Goal: Task Accomplishment & Management: Use online tool/utility

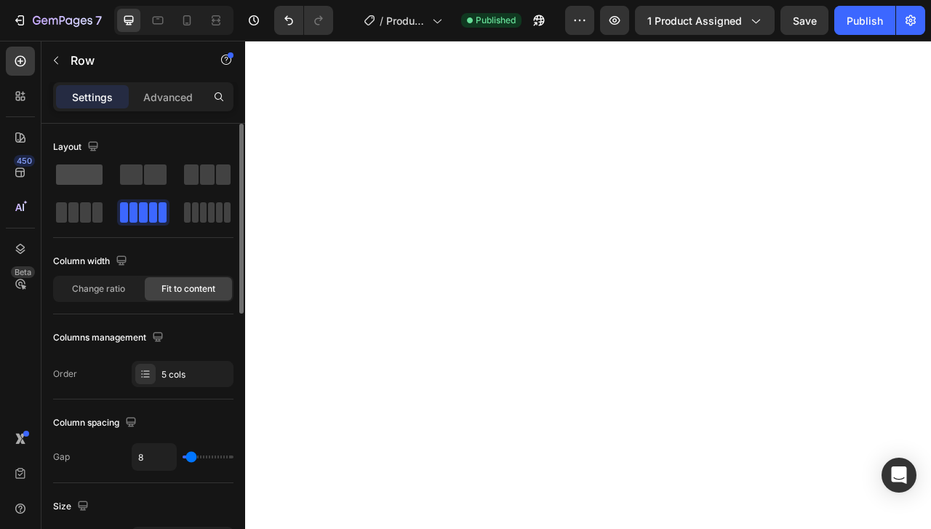
click at [83, 168] on span at bounding box center [79, 174] width 47 height 20
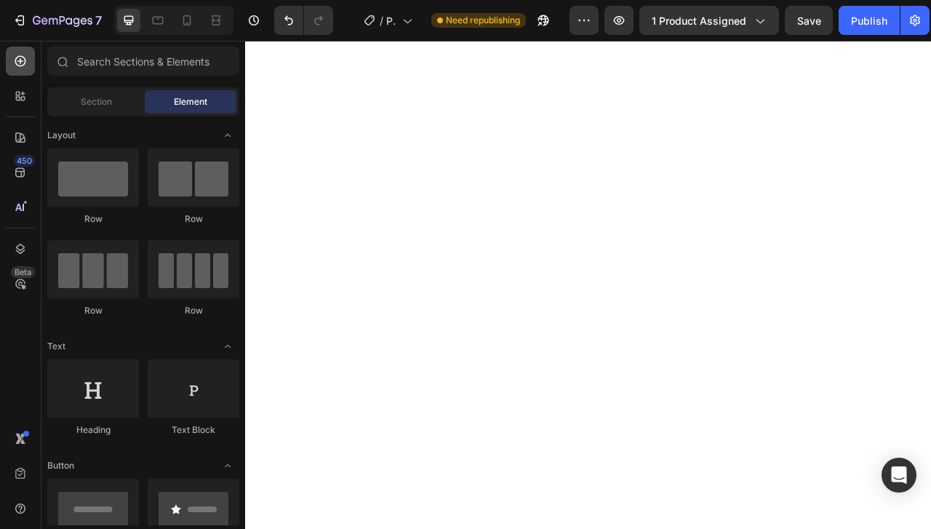
click at [19, 60] on icon at bounding box center [20, 61] width 11 height 11
click at [102, 101] on span "Section" at bounding box center [96, 101] width 31 height 13
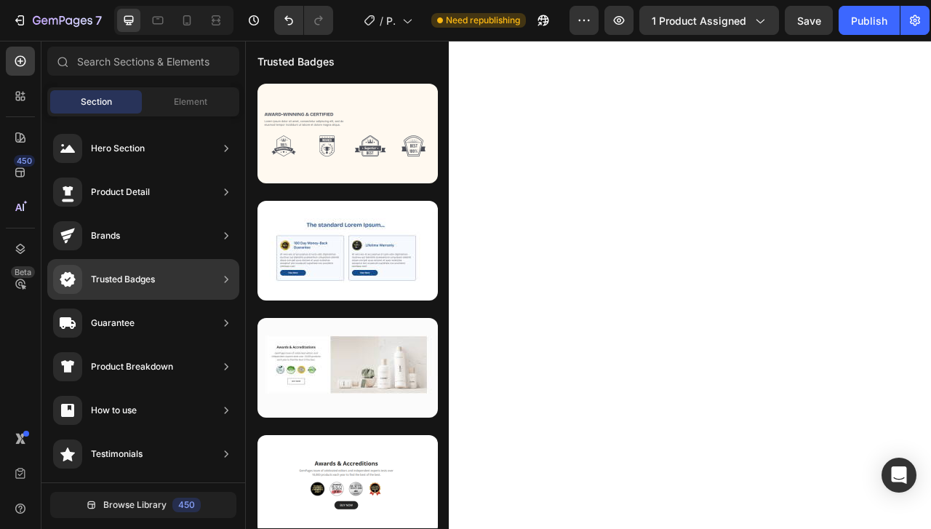
click at [137, 283] on div "Trusted Badges" at bounding box center [123, 279] width 64 height 15
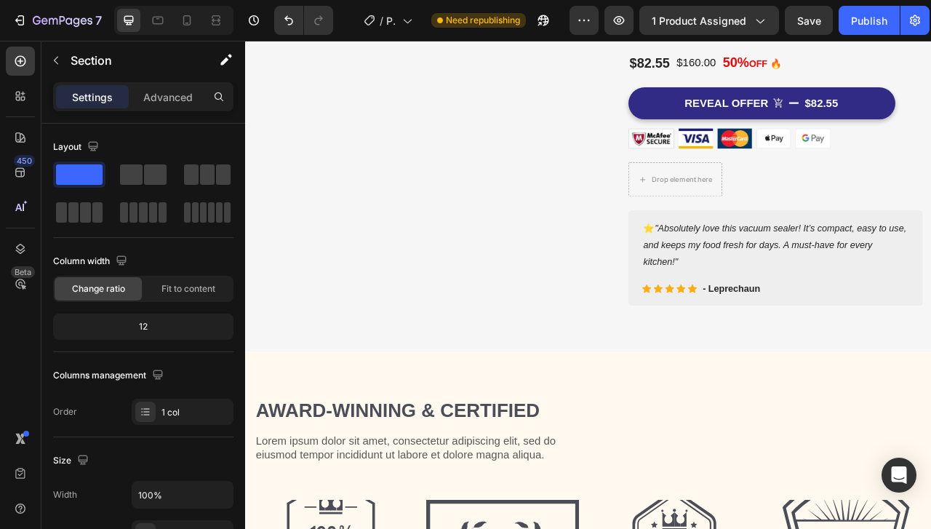
scroll to position [532, 0]
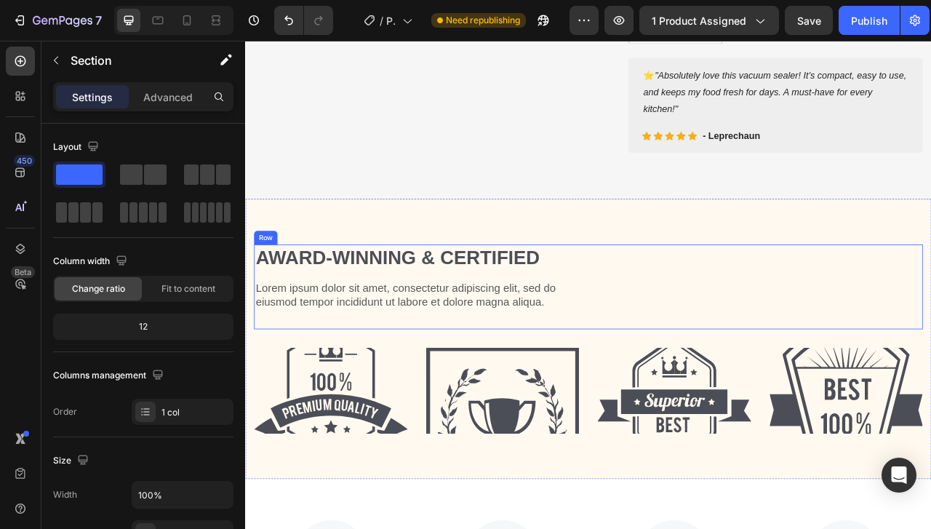
click at [769, 355] on div "Award-winning & Certified Heading Lorem ipsum dolor sit amet, consectetur adipi…" at bounding box center [681, 354] width 851 height 108
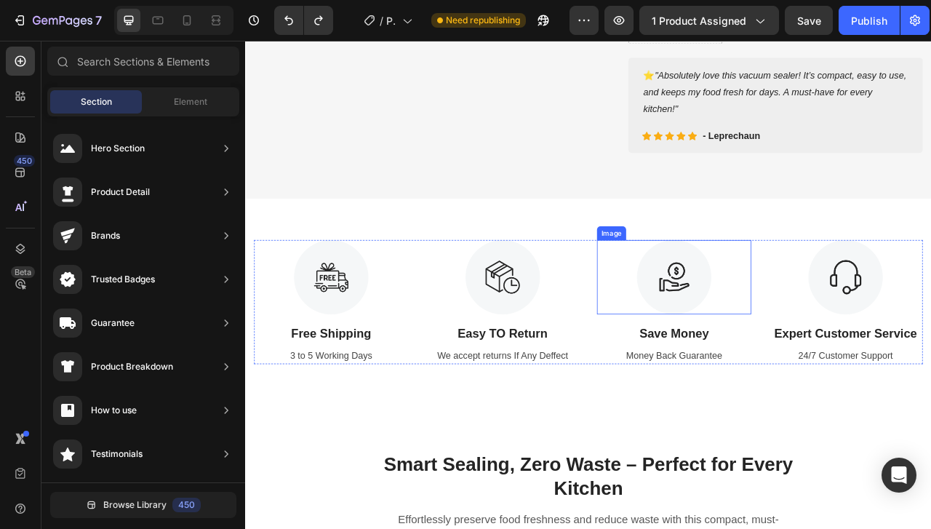
scroll to position [337, 0]
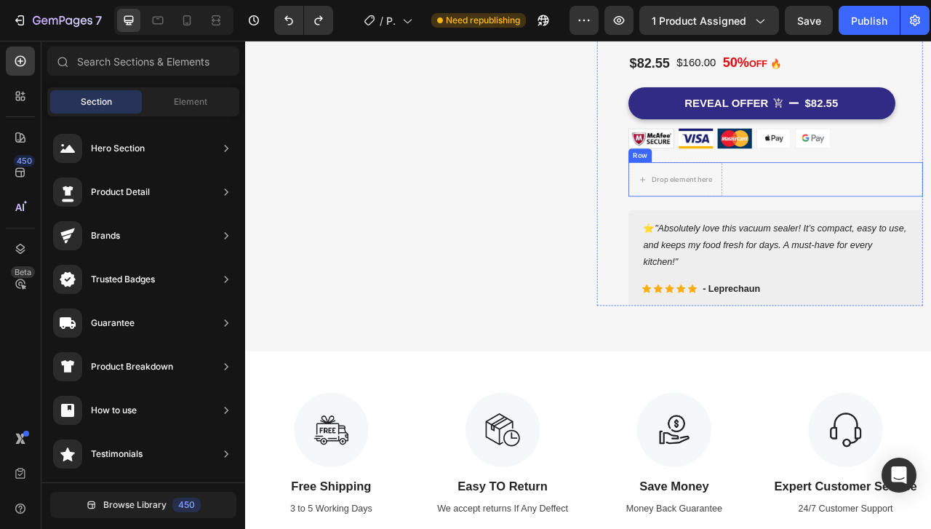
click at [873, 217] on div "Drop element here Row" at bounding box center [919, 217] width 375 height 44
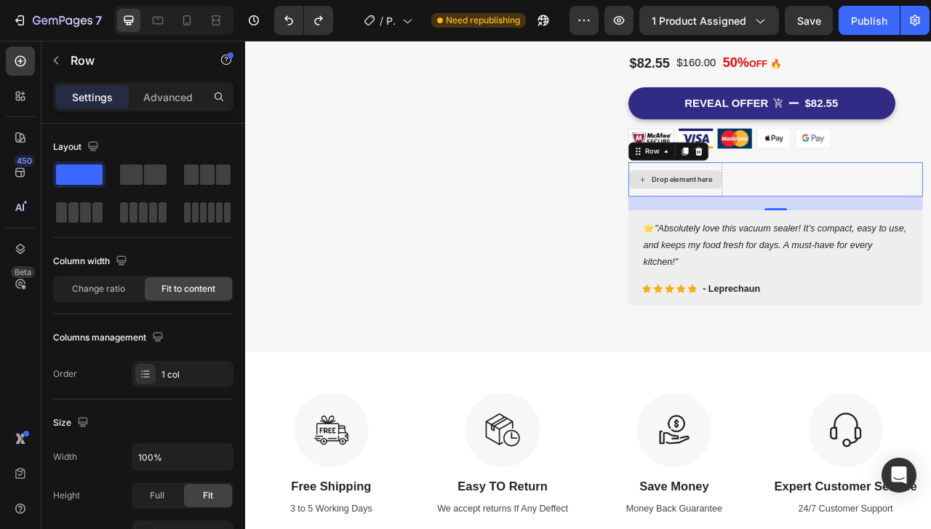
scroll to position [0, 0]
click at [787, 213] on div "Drop element here" at bounding box center [800, 217] width 77 height 12
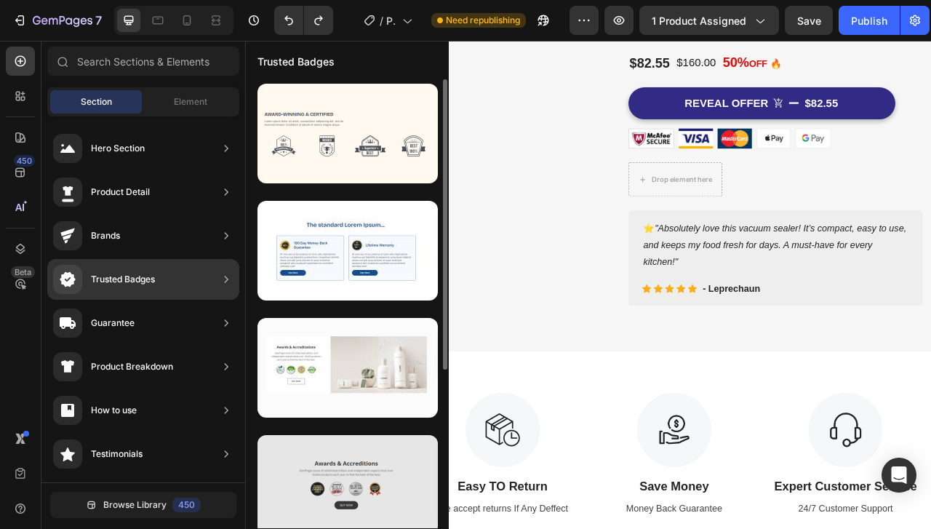
click at [367, 489] on div at bounding box center [347, 485] width 180 height 100
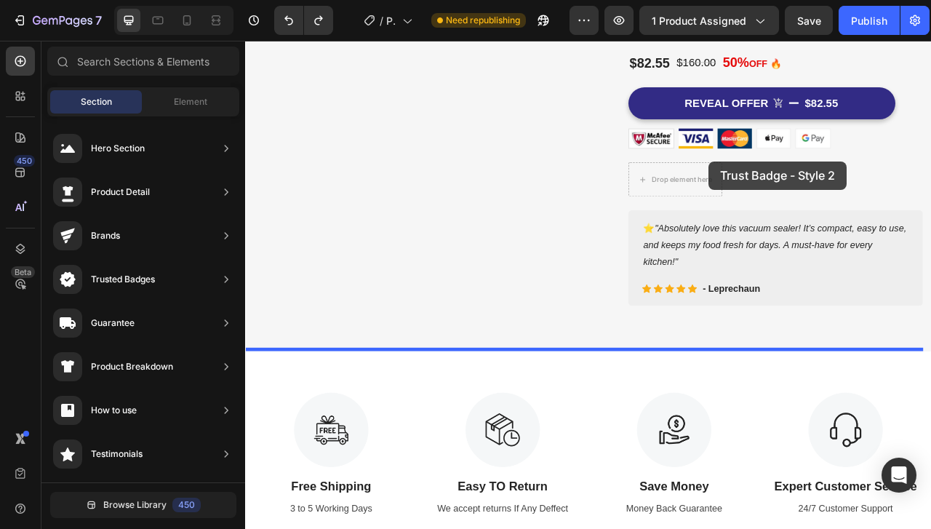
drag, startPoint x: 612, startPoint y: 531, endPoint x: 834, endPoint y: 194, distance: 403.6
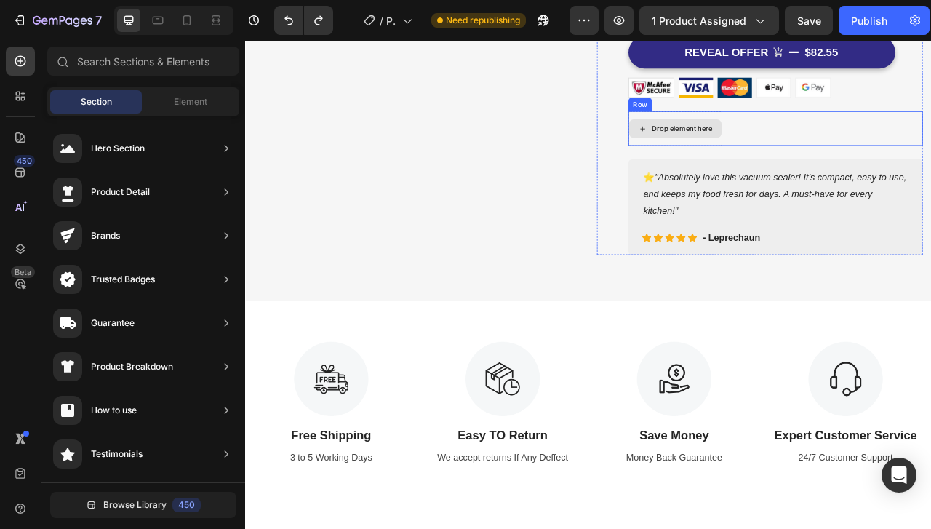
scroll to position [337, 0]
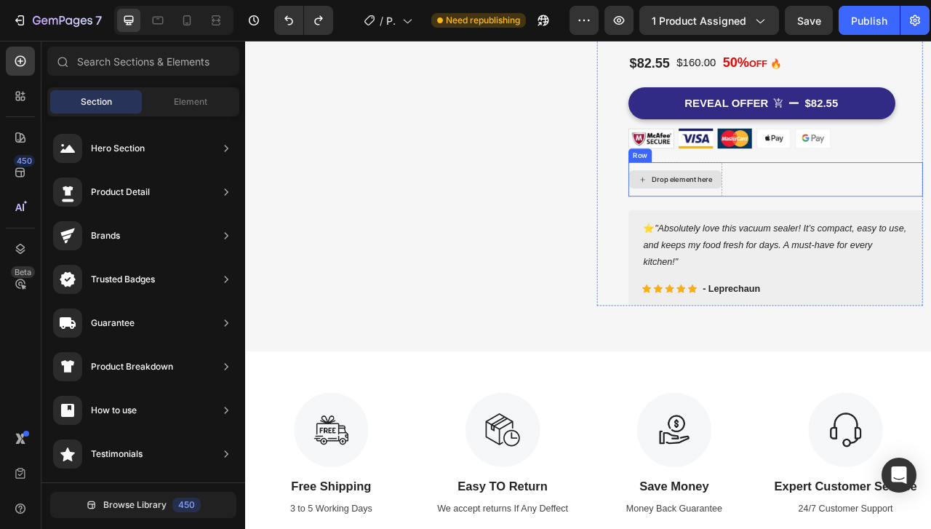
click at [809, 219] on div "Drop element here" at bounding box center [792, 216] width 118 height 23
click at [182, 102] on span "Element" at bounding box center [190, 101] width 33 height 13
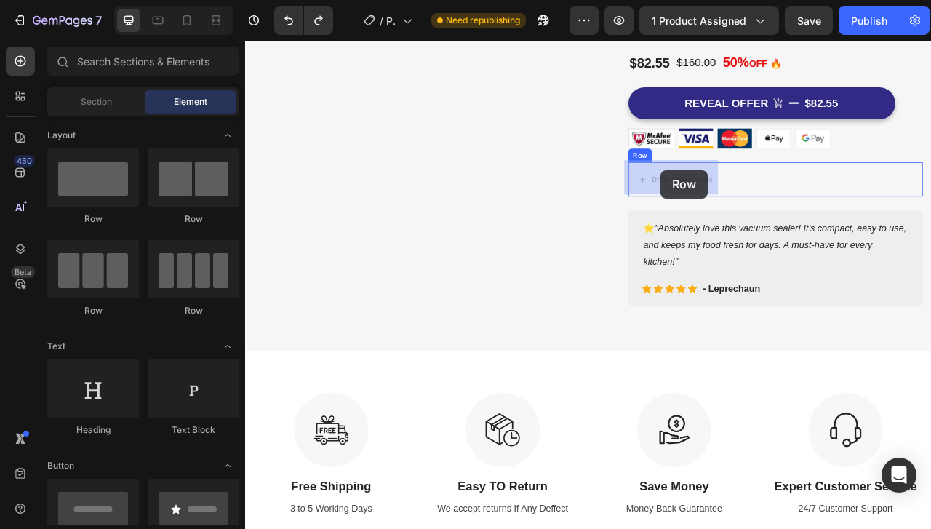
drag, startPoint x: 643, startPoint y: 223, endPoint x: 774, endPoint y: 205, distance: 132.2
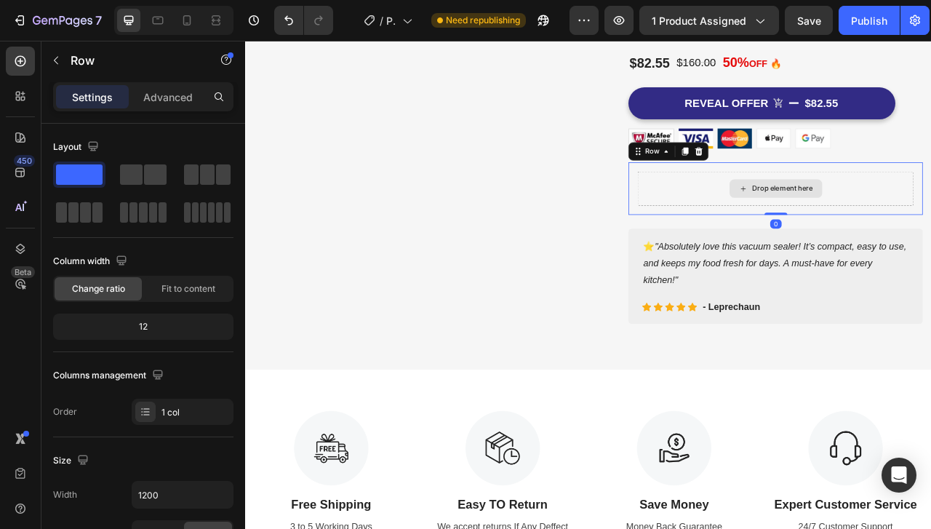
drag, startPoint x: 917, startPoint y: 228, endPoint x: 913, endPoint y: 235, distance: 7.5
click at [916, 229] on div "Drop element here" at bounding box center [928, 229] width 77 height 12
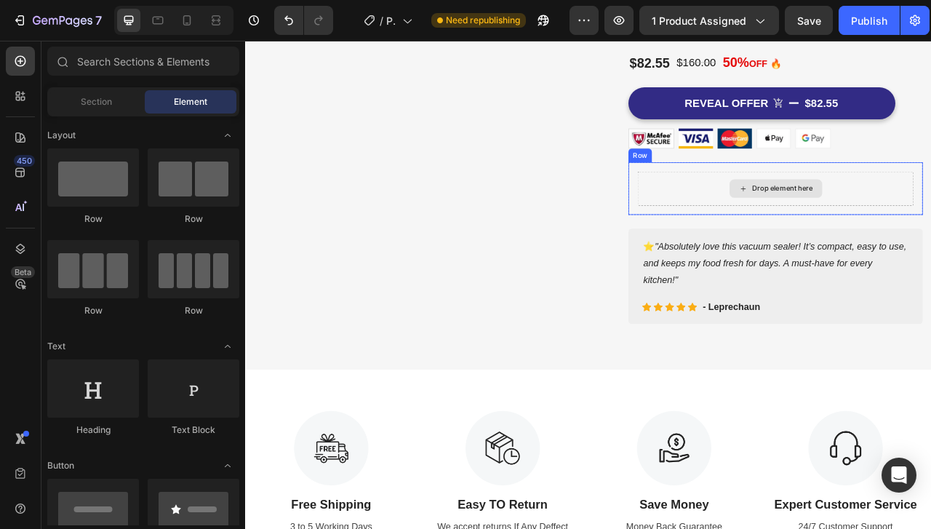
click at [913, 225] on div "Drop element here" at bounding box center [928, 229] width 77 height 12
click at [96, 102] on span "Section" at bounding box center [96, 101] width 31 height 13
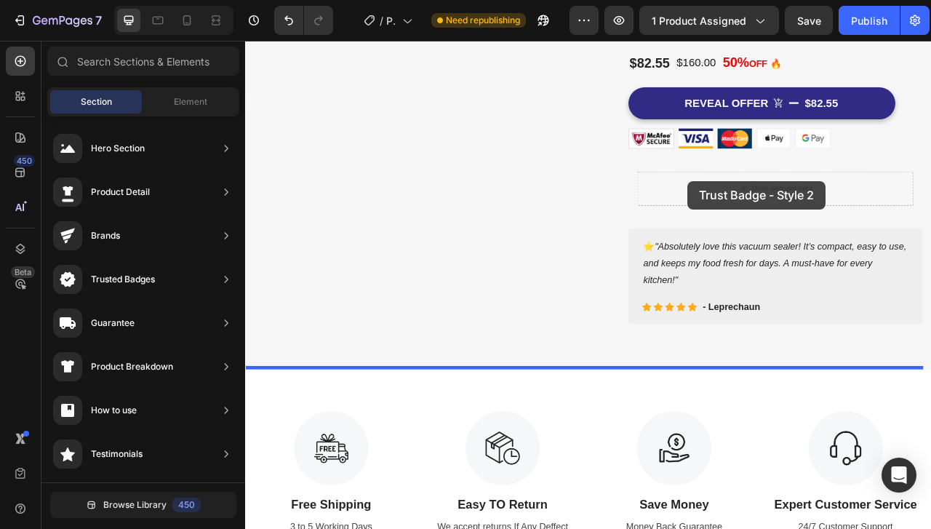
drag, startPoint x: 591, startPoint y: 535, endPoint x: 812, endPoint y: 221, distance: 383.6
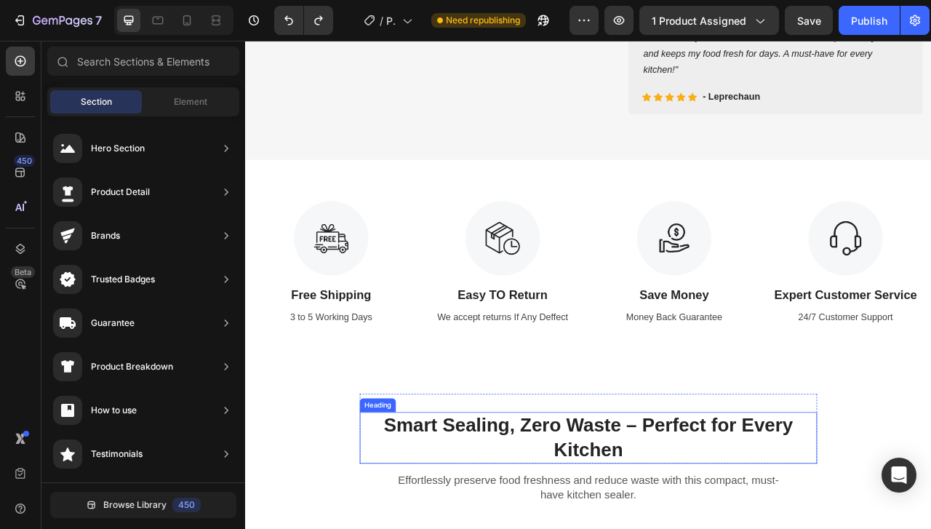
scroll to position [119, 0]
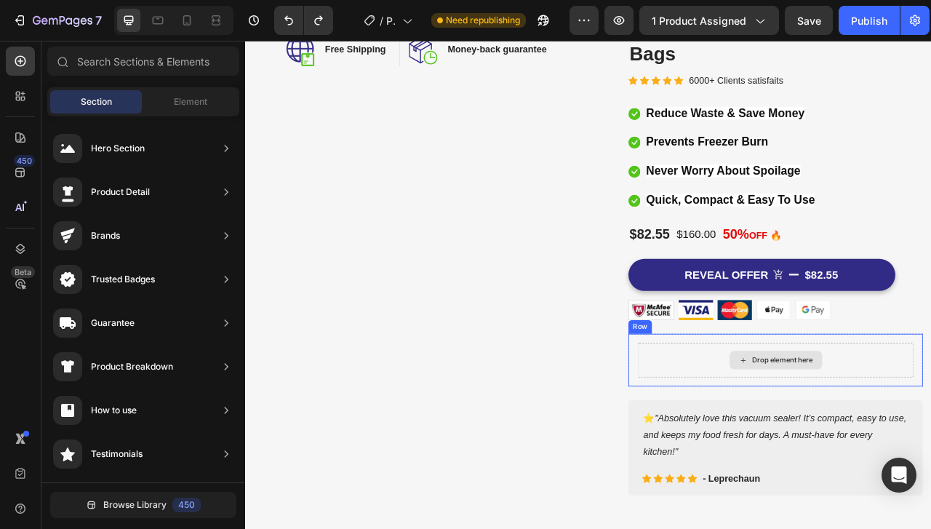
click at [915, 447] on div "Drop element here" at bounding box center [928, 447] width 77 height 12
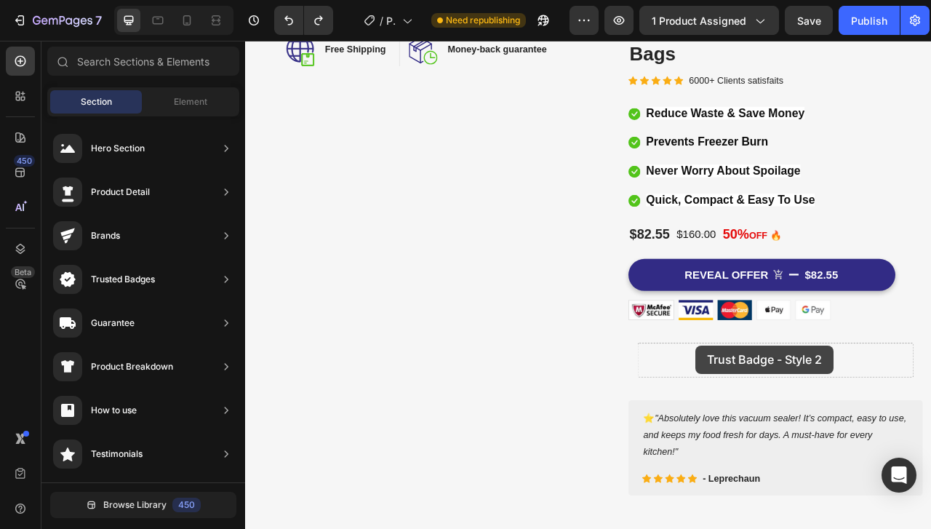
drag, startPoint x: 607, startPoint y: 524, endPoint x: 818, endPoint y: 428, distance: 232.1
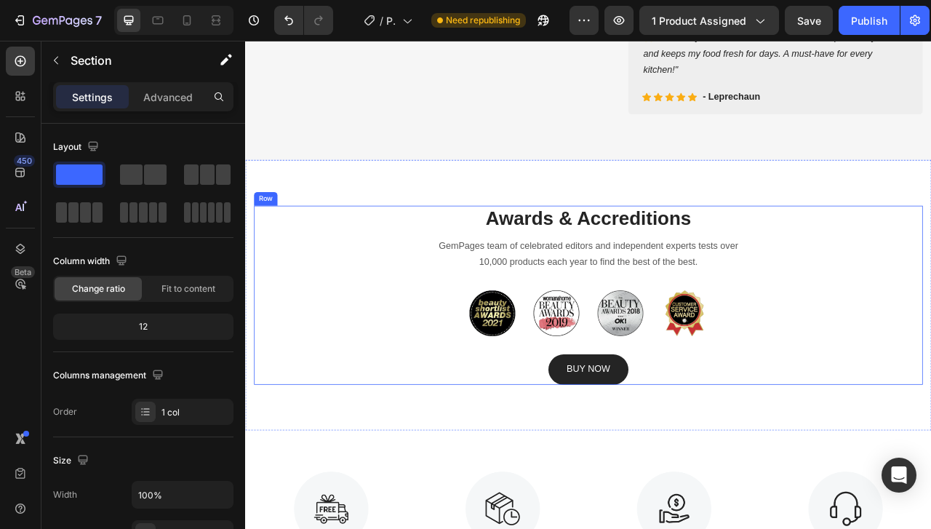
scroll to position [508, 0]
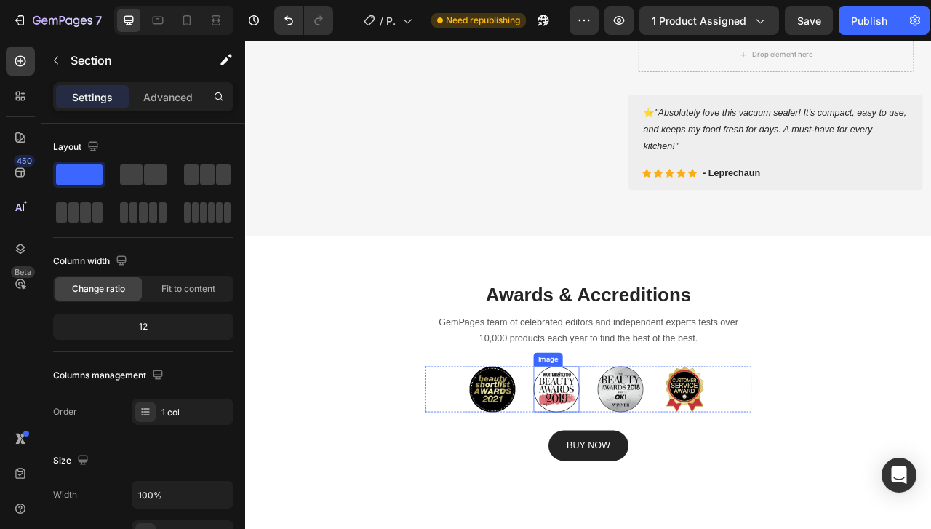
click at [641, 455] on img at bounding box center [641, 484] width 58 height 58
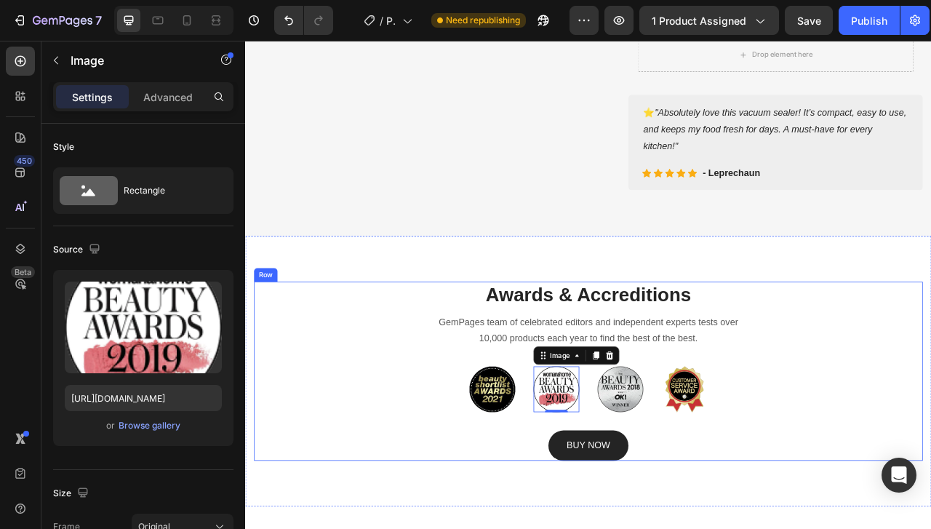
click at [362, 408] on div "Awards & Accreditions Heading GemPages team of celebrated editors and independe…" at bounding box center [681, 461] width 851 height 228
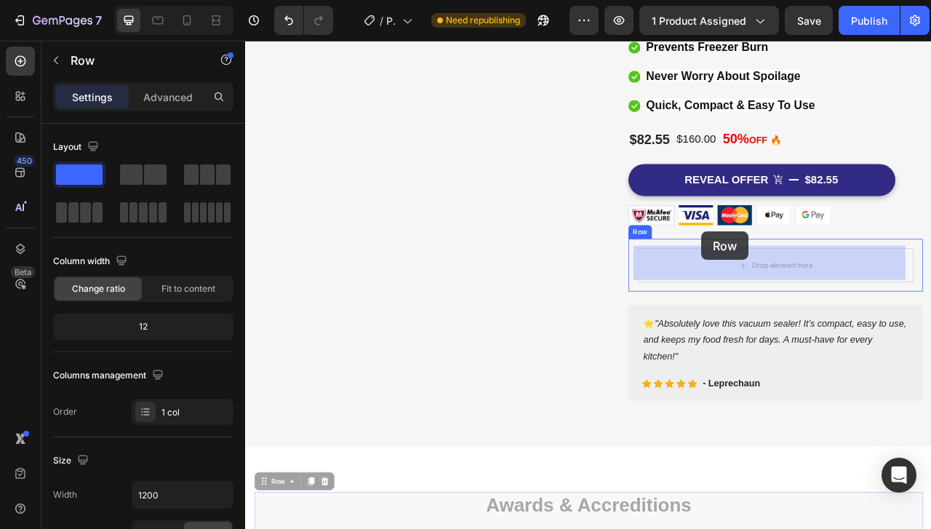
scroll to position [228, 0]
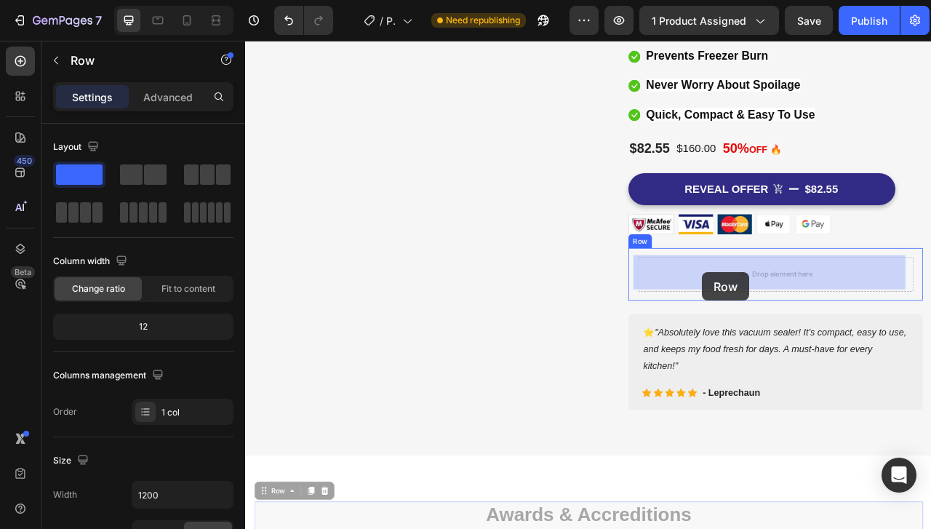
drag, startPoint x: 377, startPoint y: 396, endPoint x: 826, endPoint y: 335, distance: 453.6
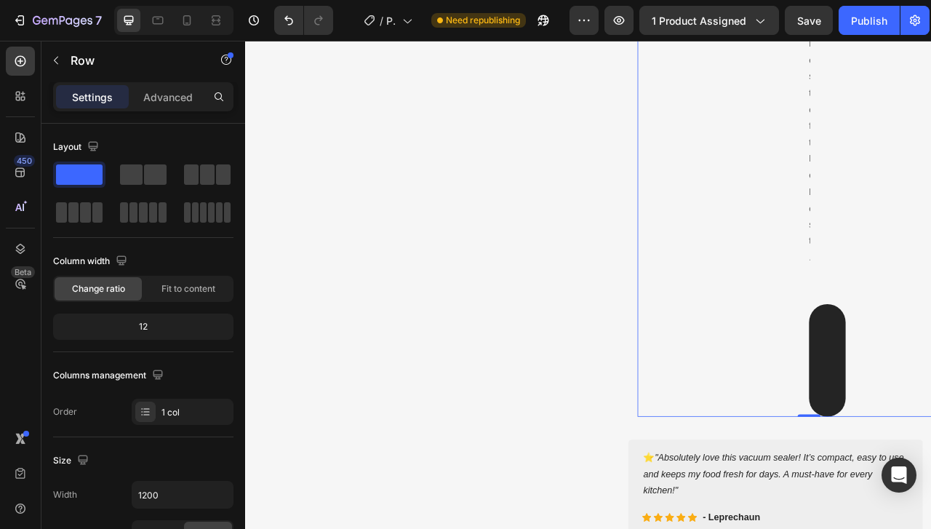
scroll to position [2652, 0]
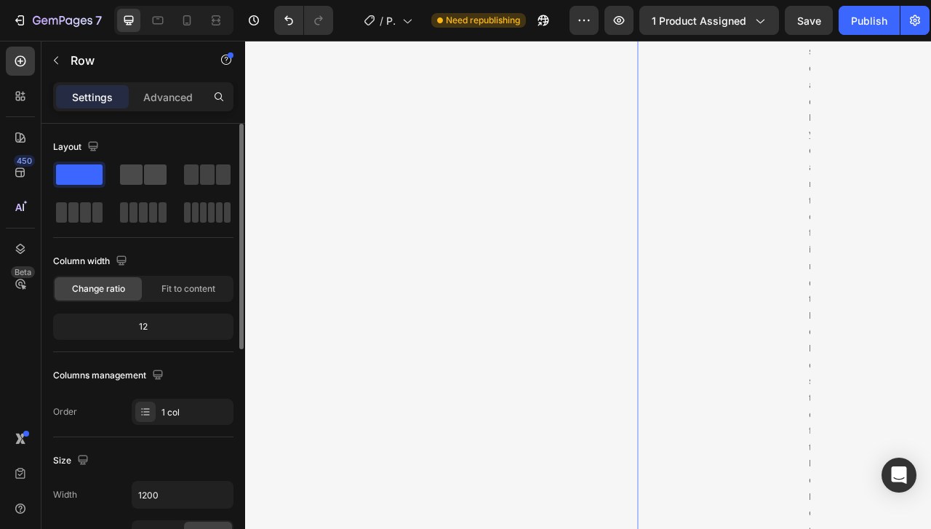
click at [151, 178] on span at bounding box center [155, 174] width 23 height 20
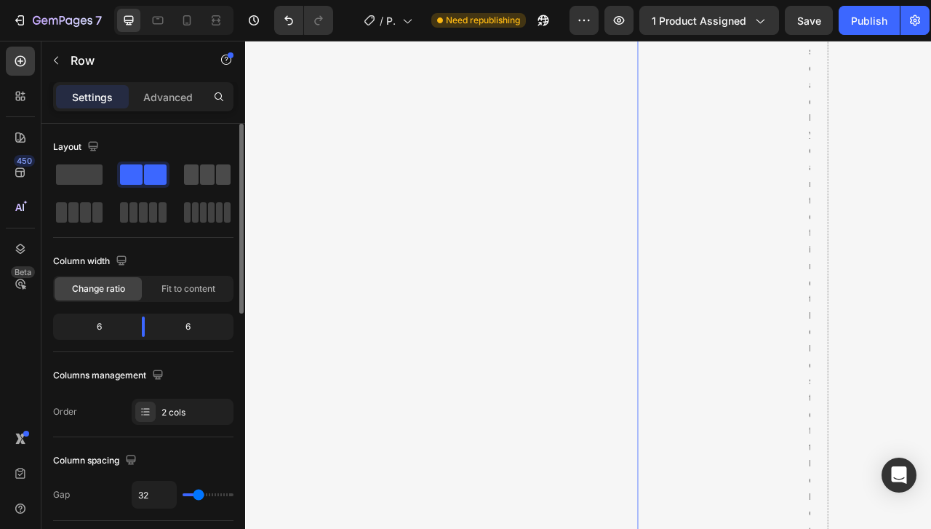
click at [202, 169] on span at bounding box center [207, 174] width 15 height 20
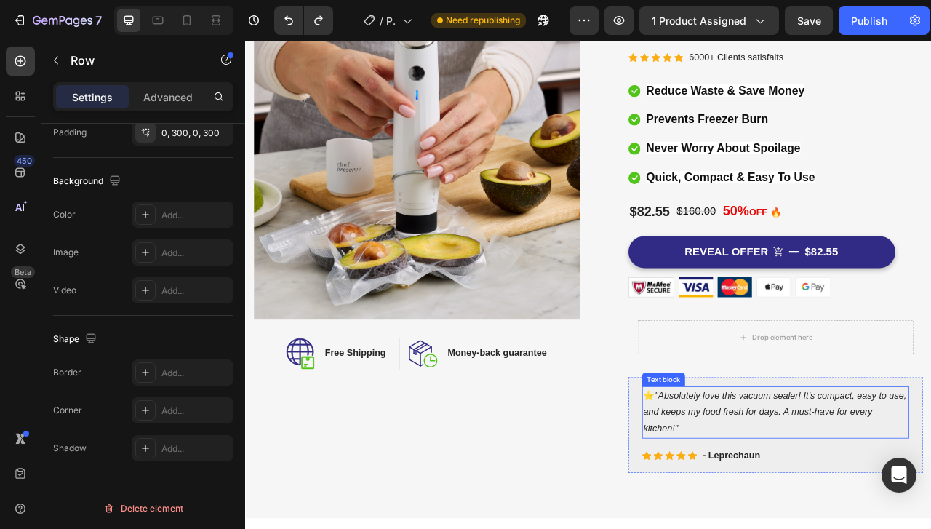
scroll to position [193, 0]
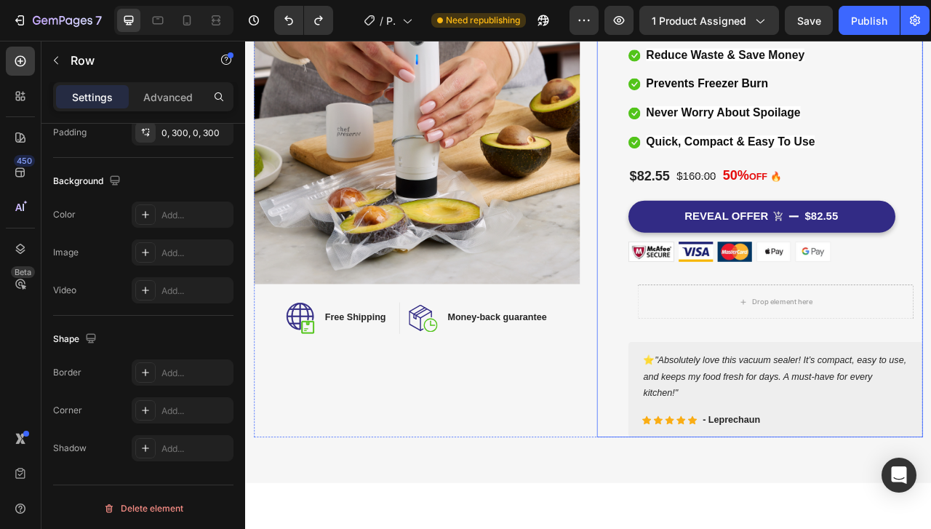
click at [708, 516] on div "(P) Images & Gallery Compact Vacuum Sealer with 30 Bags (P) Title Icon Icon Ico…" at bounding box center [899, 239] width 415 height 609
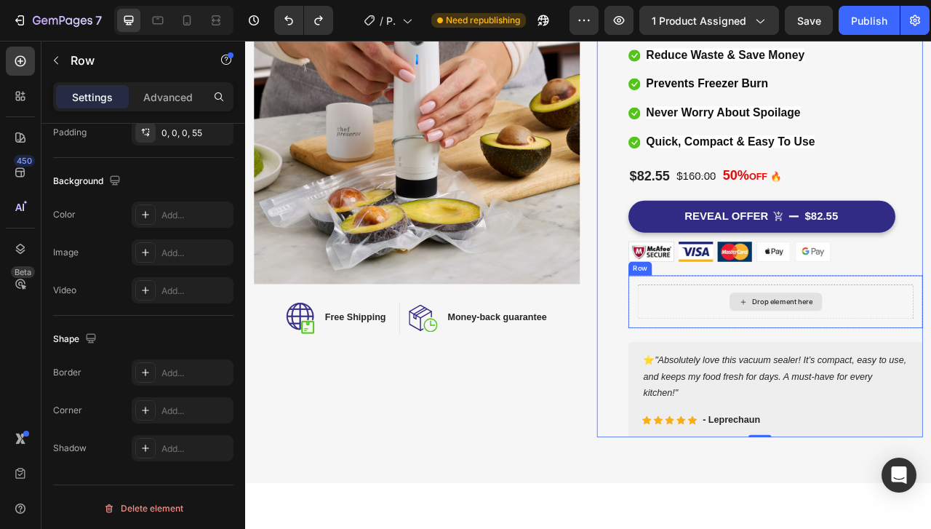
click at [873, 367] on icon at bounding box center [879, 373] width 12 height 12
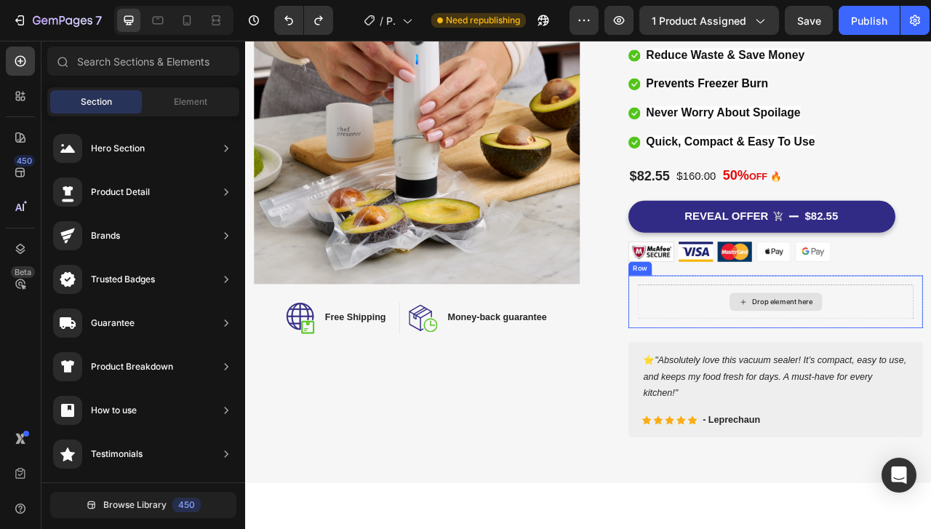
click at [905, 373] on div "Drop element here" at bounding box center [928, 373] width 77 height 12
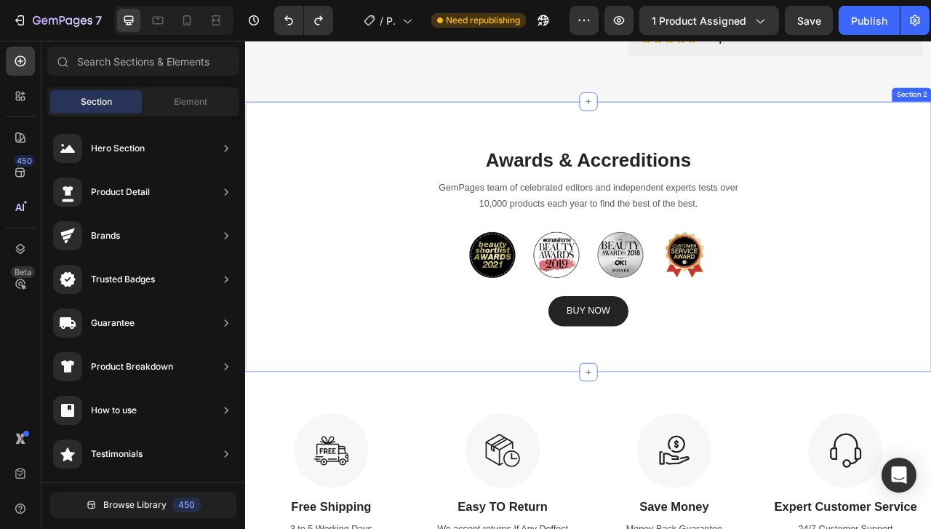
scroll to position [582, 0]
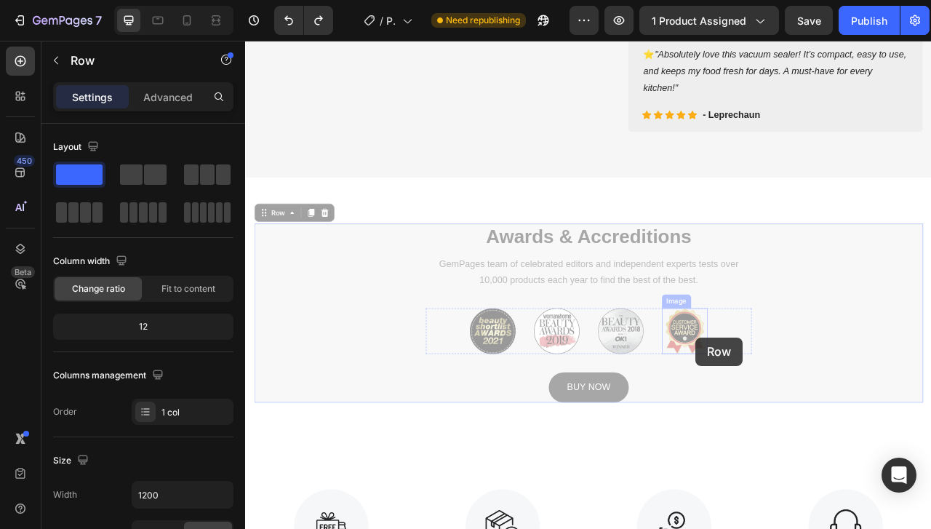
drag, startPoint x: 751, startPoint y: 416, endPoint x: 828, endPoint y: 425, distance: 76.9
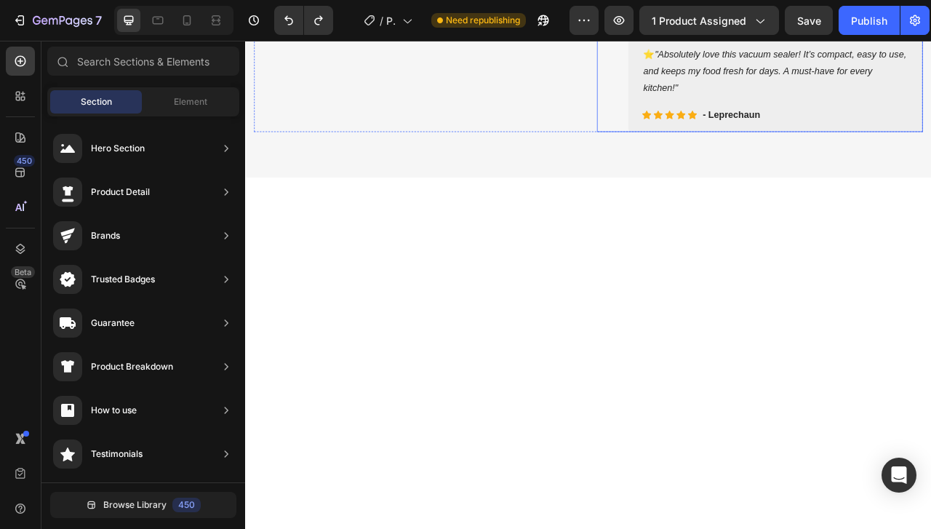
scroll to position [97, 0]
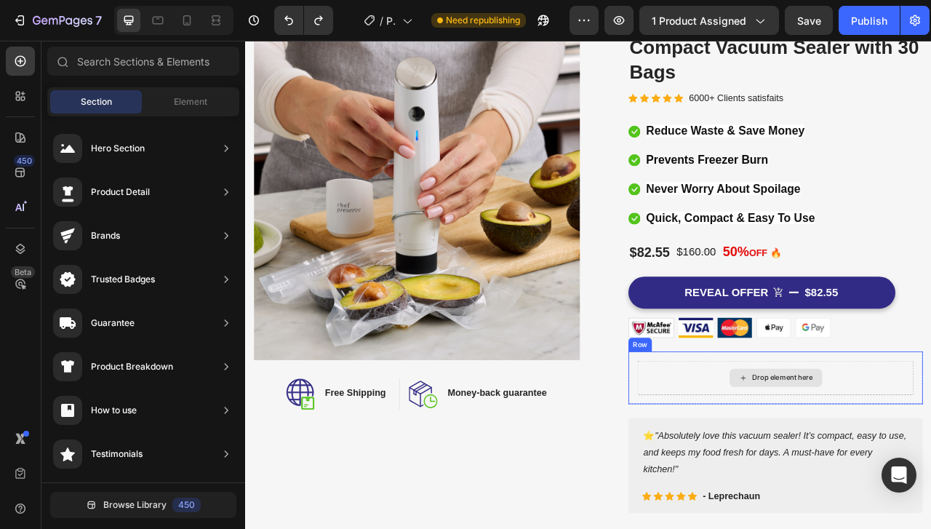
click at [879, 467] on div "Drop element here" at bounding box center [920, 468] width 118 height 23
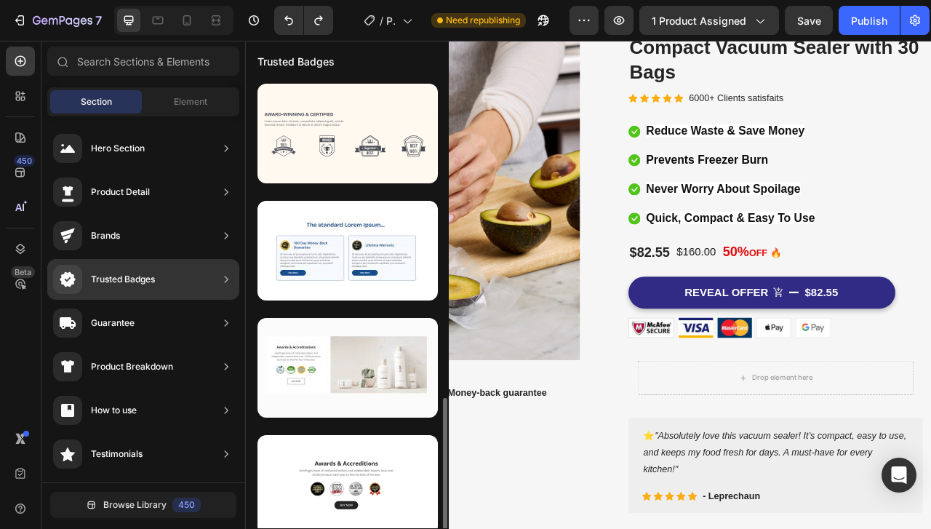
scroll to position [244, 0]
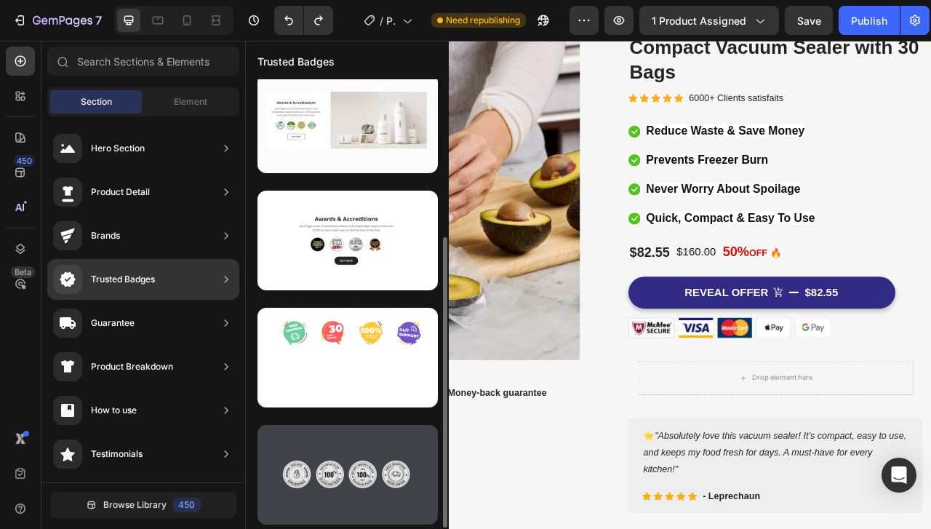
click at [349, 476] on div at bounding box center [347, 475] width 180 height 100
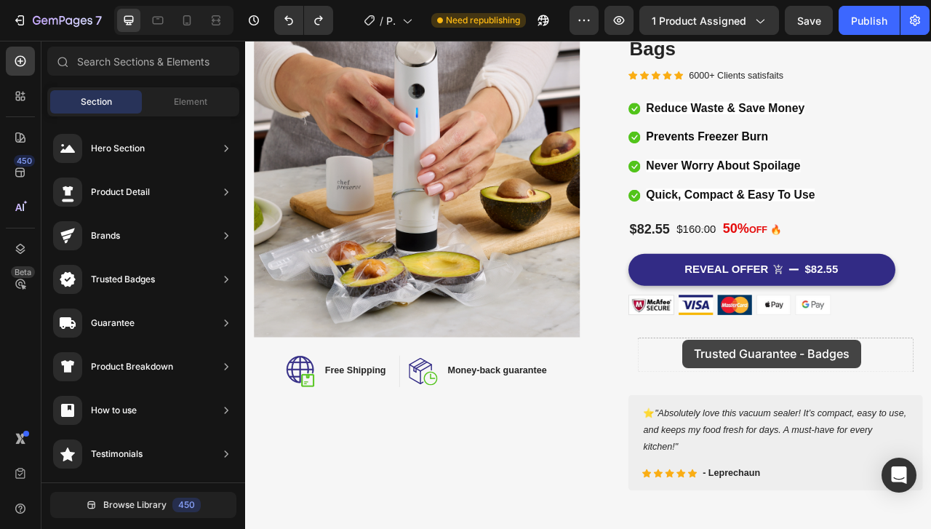
scroll to position [133, 0]
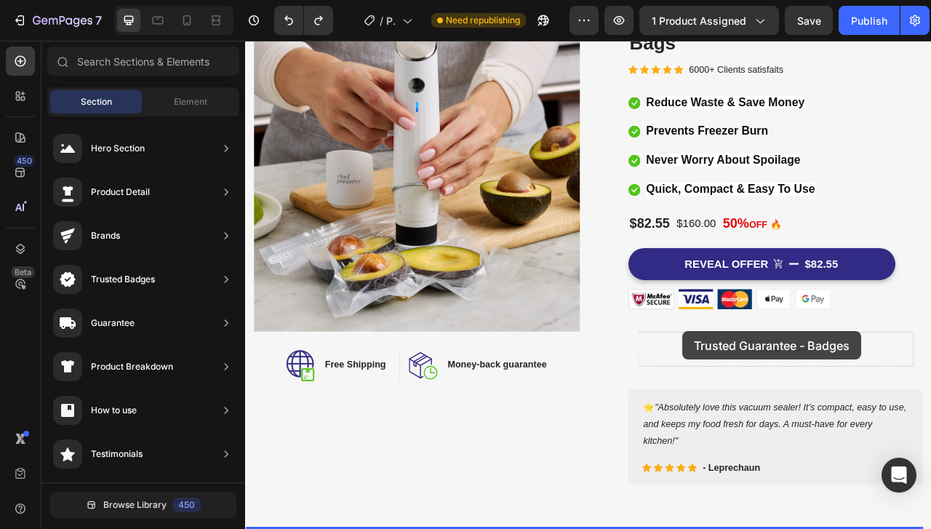
drag, startPoint x: 594, startPoint y: 516, endPoint x: 812, endPoint y: 420, distance: 238.4
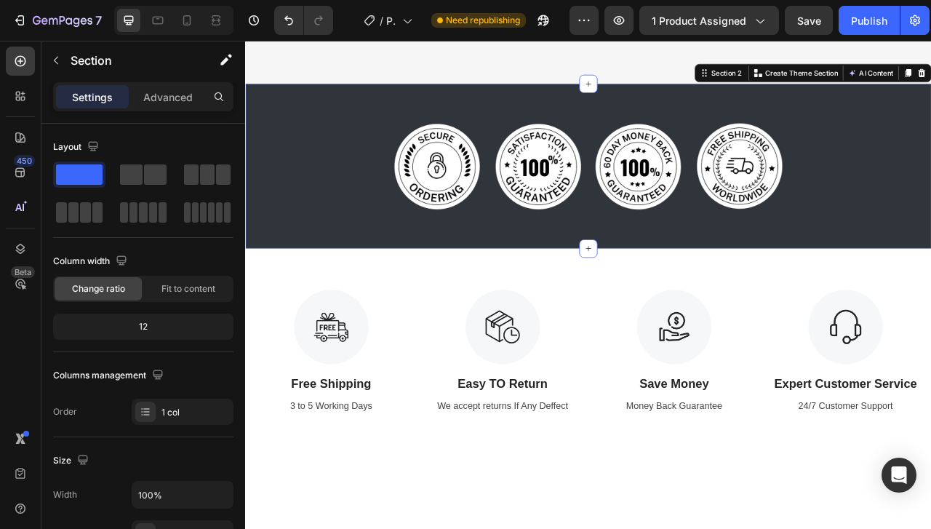
scroll to position [410, 0]
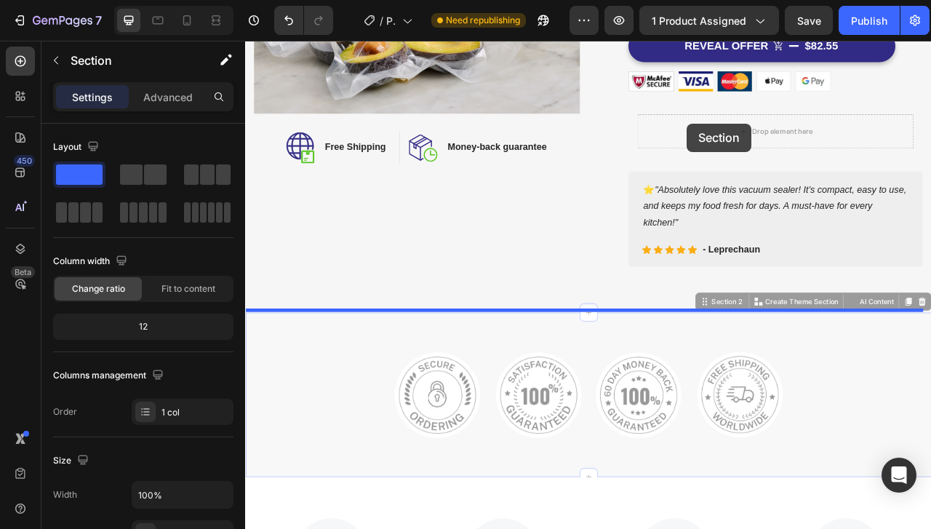
drag, startPoint x: 304, startPoint y: 399, endPoint x: 807, endPoint y: 146, distance: 562.7
drag, startPoint x: 348, startPoint y: 404, endPoint x: 873, endPoint y: 135, distance: 589.7
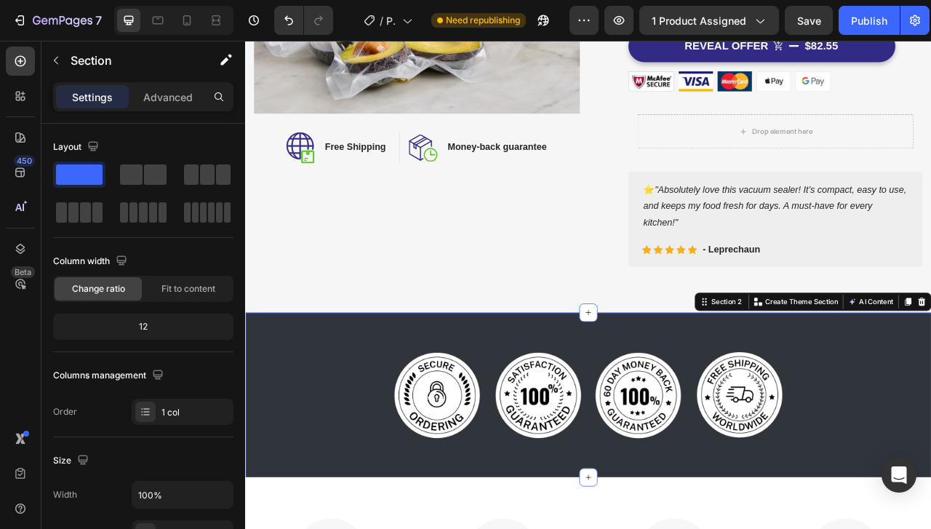
click at [930, 413] on div "Image Image Image Image Row Section 2 You can create reusable sections Create T…" at bounding box center [681, 490] width 873 height 209
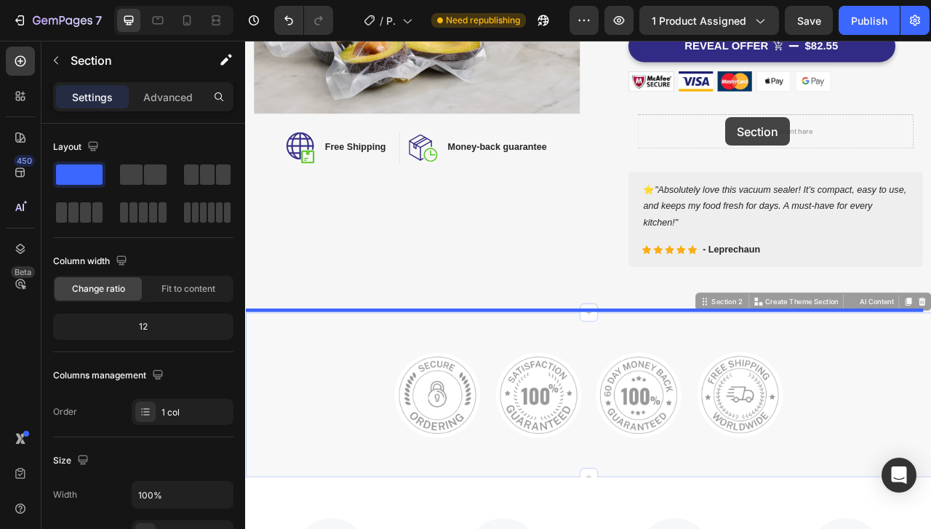
drag, startPoint x: 961, startPoint y: 393, endPoint x: 856, endPoint y: 138, distance: 276.2
click at [856, 138] on div "Drop element here" at bounding box center [919, 156] width 351 height 44
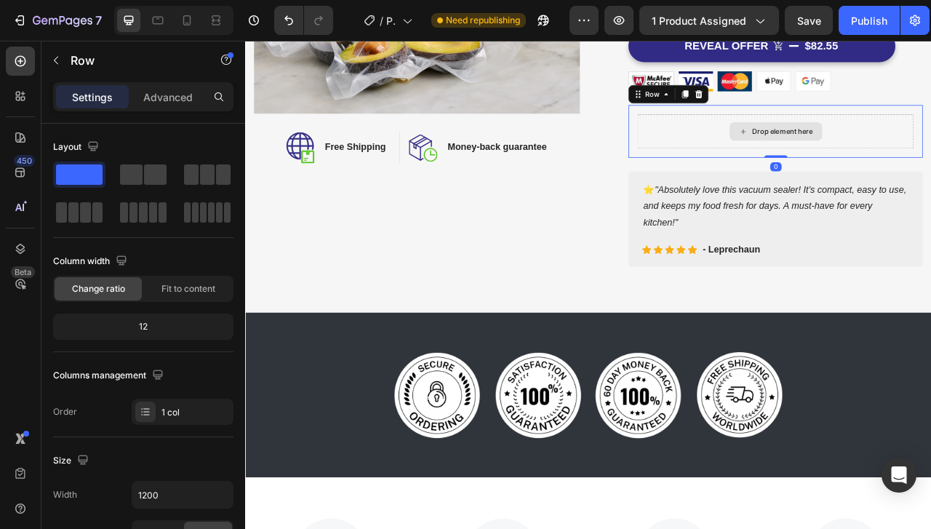
click at [906, 150] on div "Drop element here" at bounding box center [928, 156] width 77 height 12
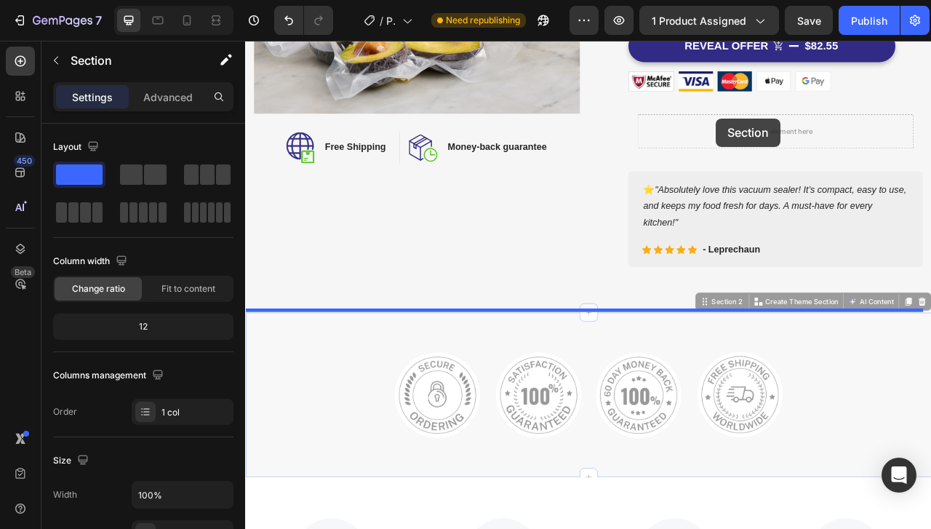
drag, startPoint x: 347, startPoint y: 412, endPoint x: 844, endPoint y: 140, distance: 566.7
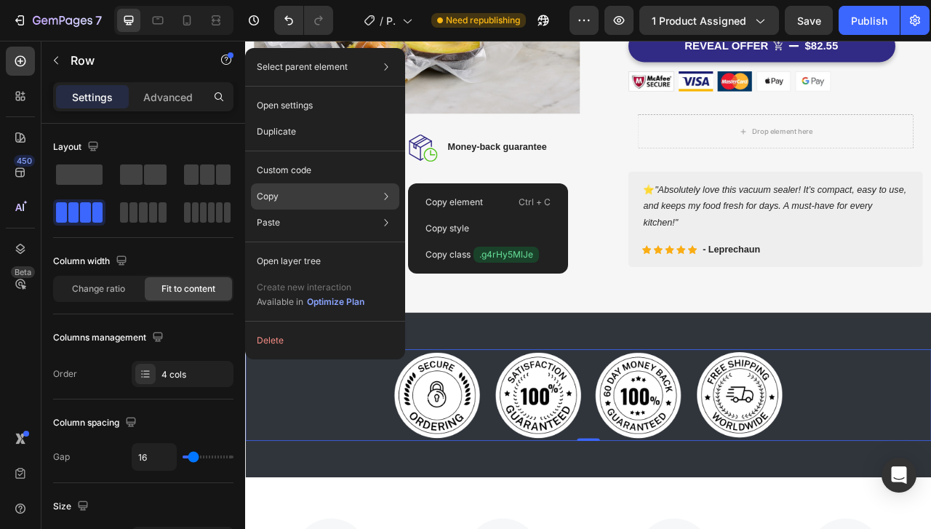
click at [292, 190] on div "Copy Copy element Ctrl + C Copy style Copy class .g4rHy5MlJe" at bounding box center [325, 196] width 148 height 26
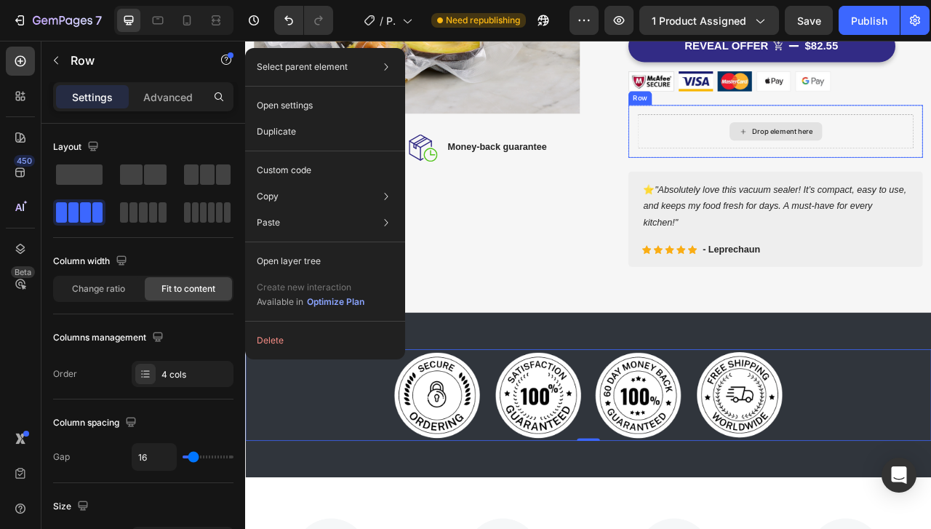
click at [897, 151] on div "Drop element here" at bounding box center [928, 156] width 77 height 12
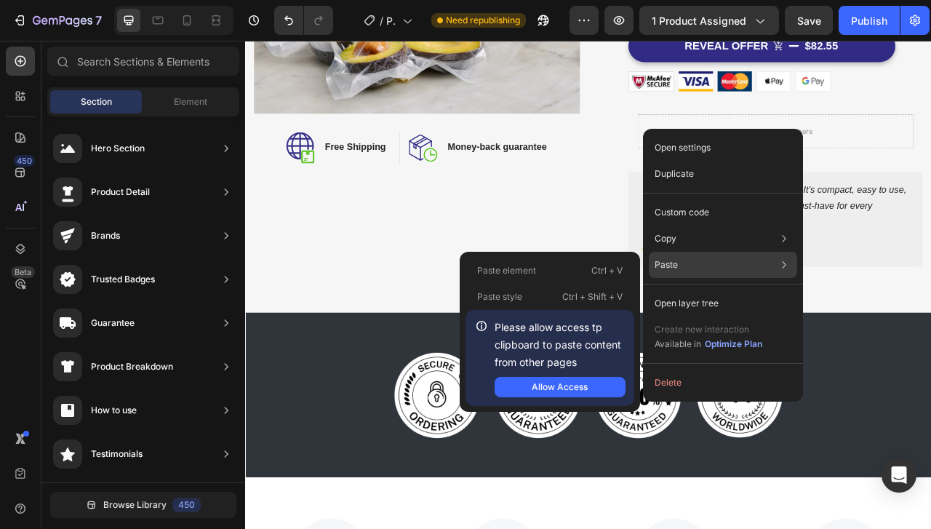
click at [714, 290] on div "Paste Paste element Ctrl + V Paste style Ctrl + Shift + V Please allow access t…" at bounding box center [723, 303] width 148 height 26
click at [711, 290] on div "Paste Paste element Ctrl + V Paste style Ctrl + Shift + V Please allow access t…" at bounding box center [723, 303] width 148 height 26
click at [577, 388] on div "Allow Access" at bounding box center [560, 386] width 56 height 13
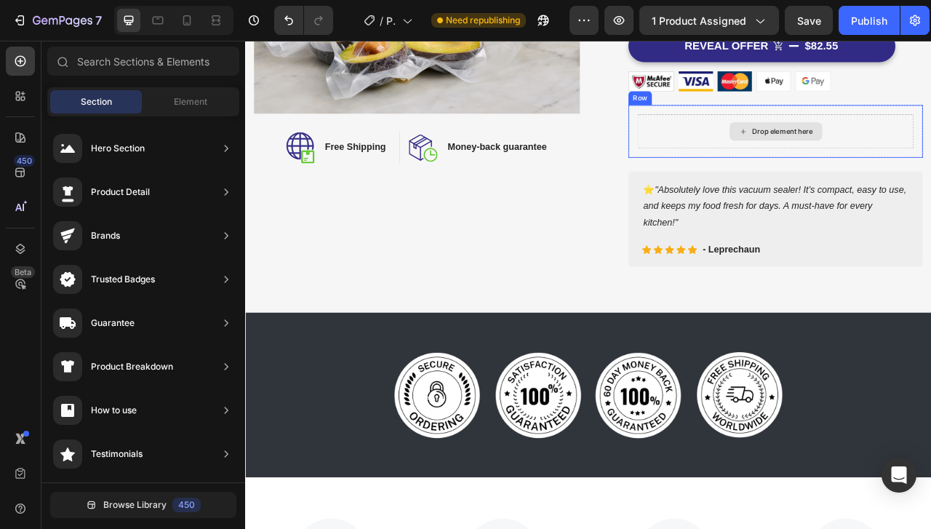
click at [873, 156] on icon at bounding box center [879, 156] width 12 height 12
click at [901, 150] on div "Drop element here" at bounding box center [928, 156] width 77 height 12
click at [906, 138] on div "Drop element here" at bounding box center [919, 156] width 351 height 44
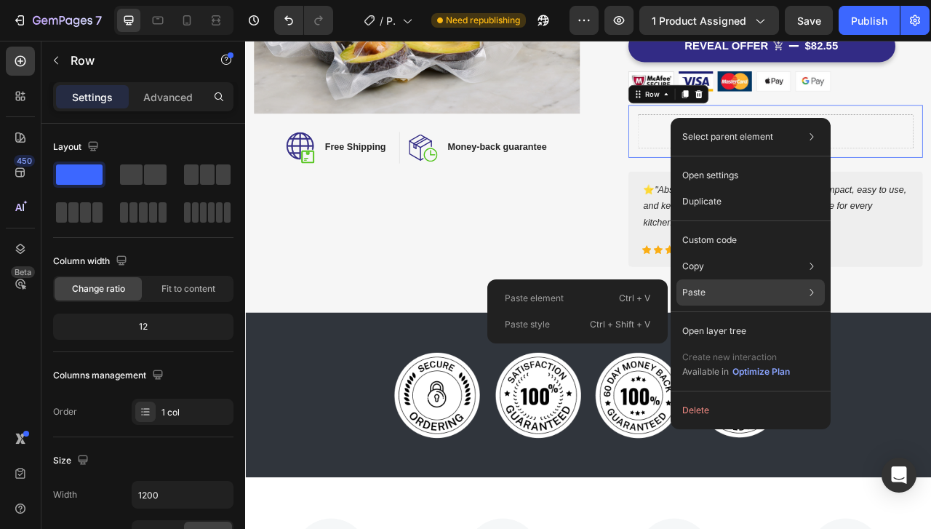
click at [742, 318] on div "Paste Paste element Ctrl + V Paste style Ctrl + Shift + V" at bounding box center [750, 331] width 148 height 26
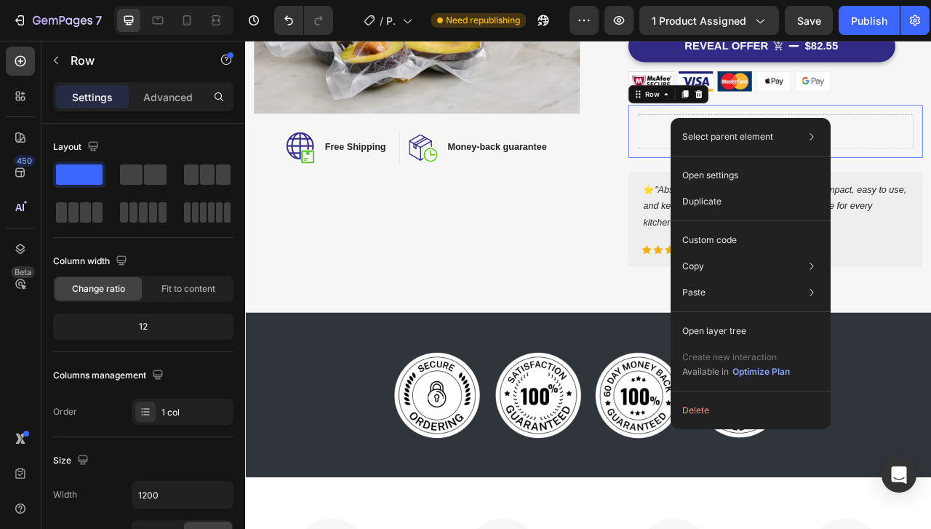
click at [930, 137] on div "Drop element here" at bounding box center [919, 156] width 351 height 44
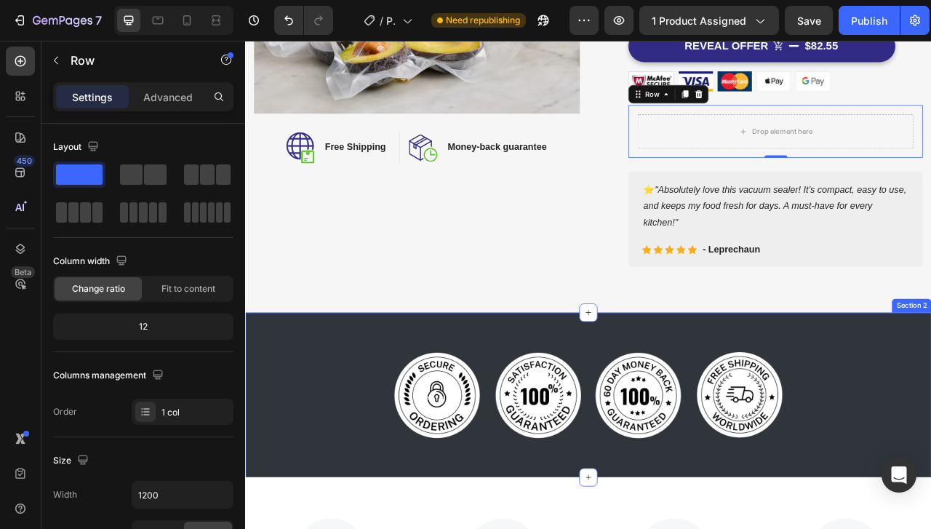
drag, startPoint x: 345, startPoint y: 406, endPoint x: 309, endPoint y: 407, distance: 35.7
click at [340, 407] on div "Image Image Image Image Row Section 2" at bounding box center [681, 490] width 873 height 209
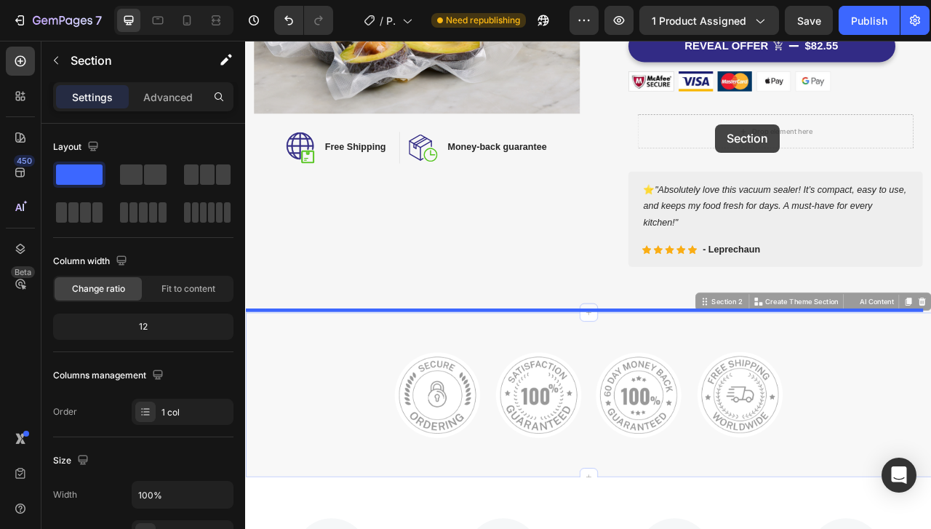
drag, startPoint x: 308, startPoint y: 407, endPoint x: 844, endPoint y: 147, distance: 595.6
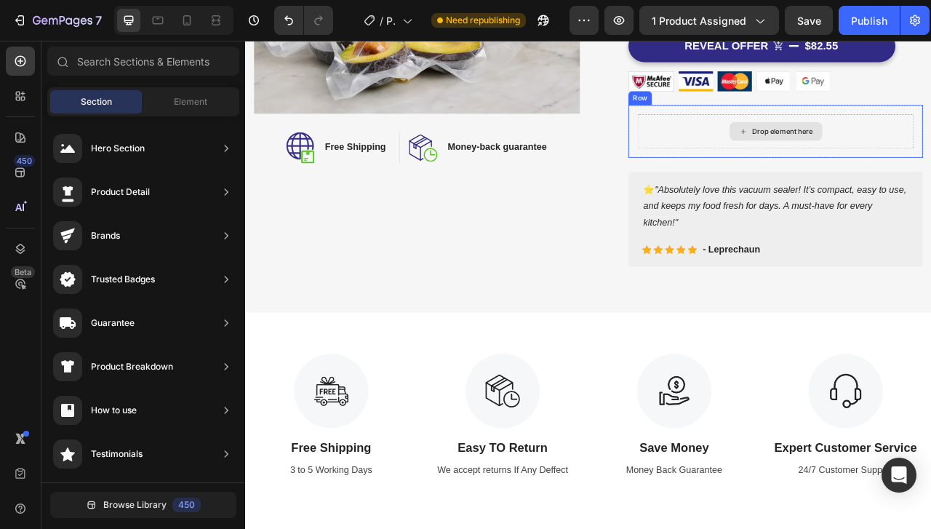
click at [899, 152] on div "Drop element here" at bounding box center [928, 156] width 77 height 12
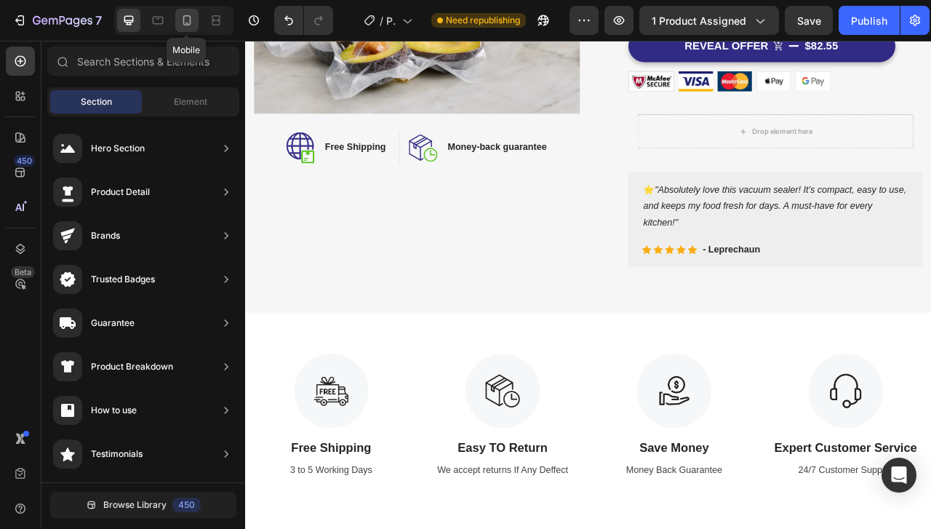
click at [180, 18] on icon at bounding box center [187, 20] width 15 height 15
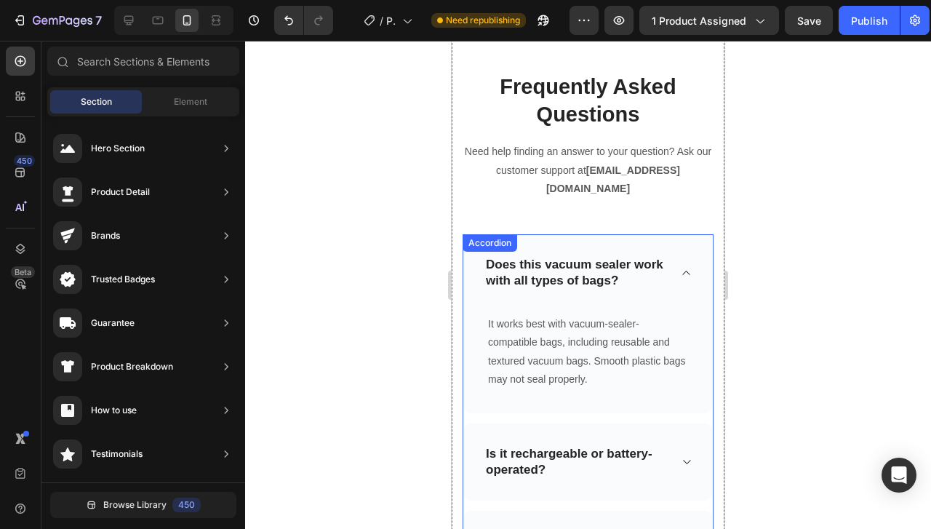
scroll to position [6884, 0]
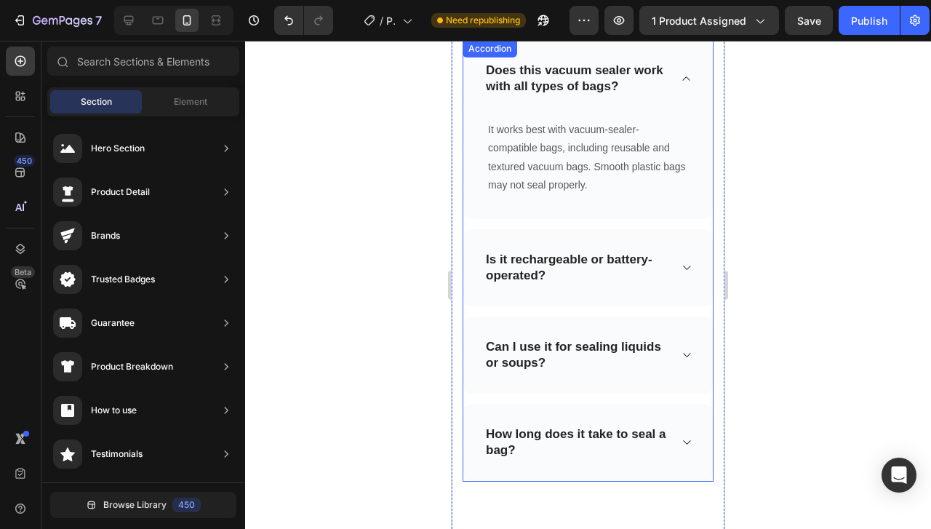
click at [681, 73] on icon at bounding box center [686, 79] width 11 height 12
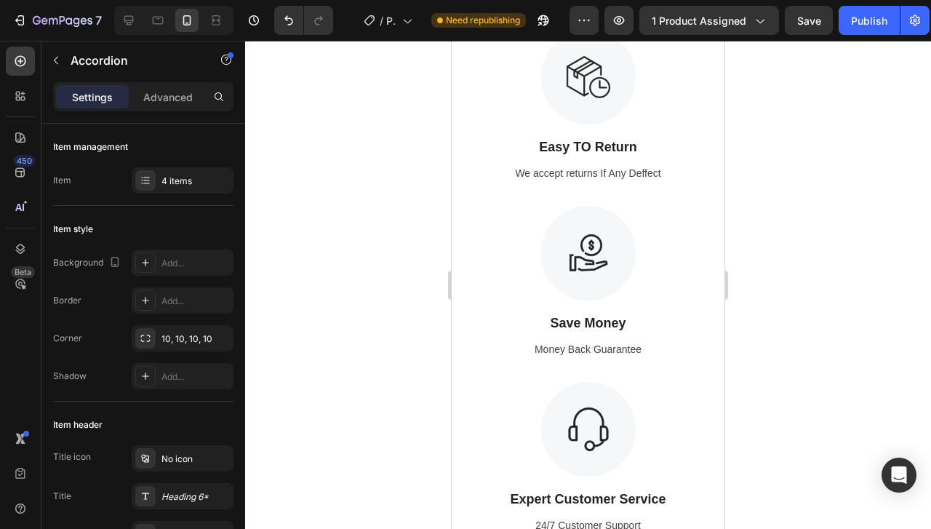
scroll to position [1260, 0]
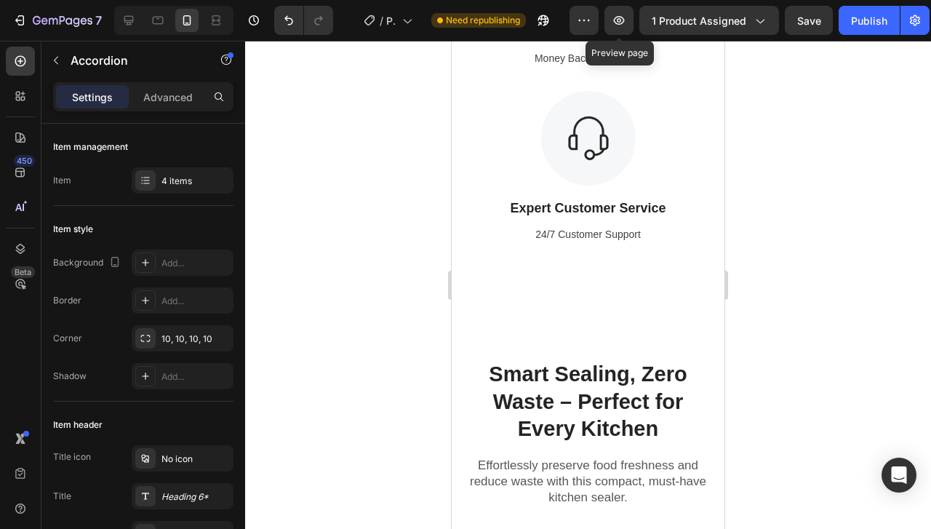
click at [618, 20] on icon "button" at bounding box center [619, 20] width 11 height 9
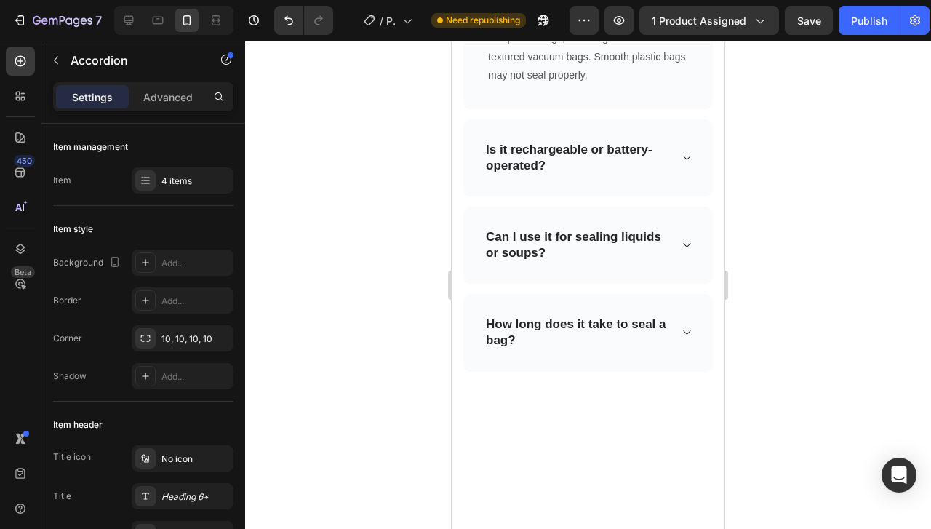
scroll to position [6751, 0]
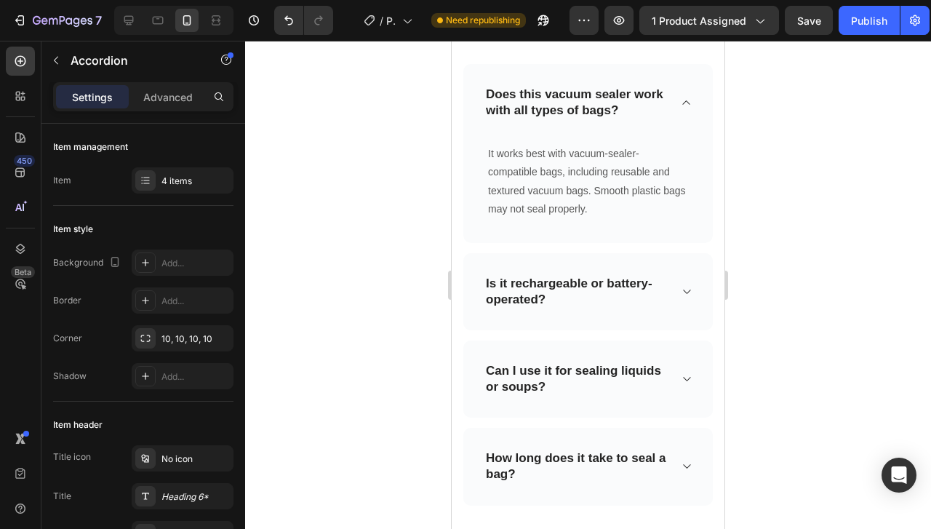
click at [681, 97] on icon at bounding box center [686, 103] width 11 height 12
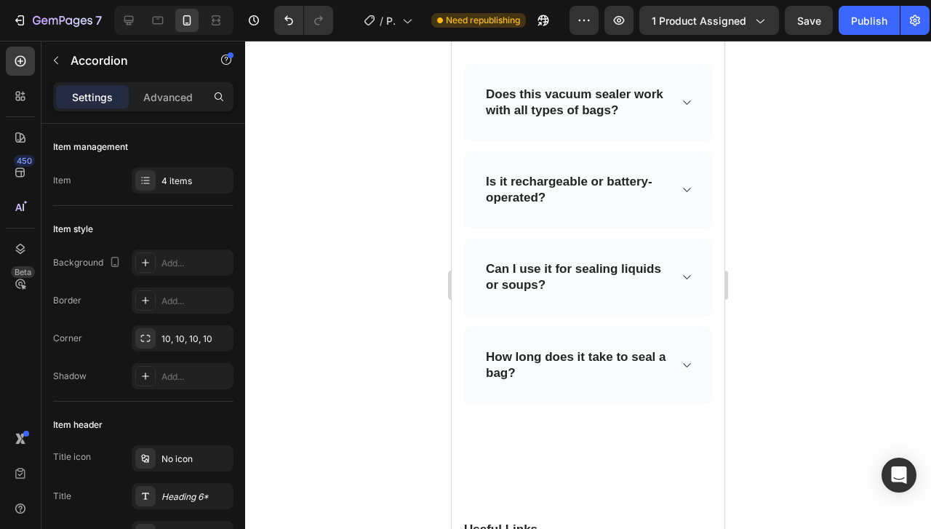
scroll to position [6460, 0]
